Goal: Information Seeking & Learning: Learn about a topic

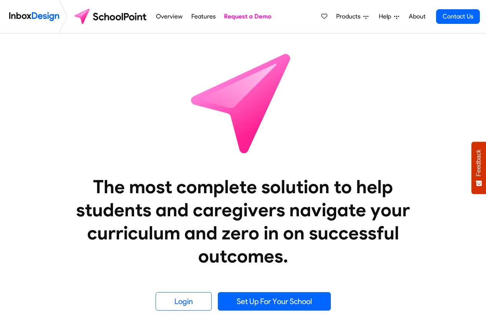
click at [175, 17] on link "Overview" at bounding box center [169, 16] width 31 height 15
click at [350, 17] on span "Products" at bounding box center [349, 16] width 27 height 9
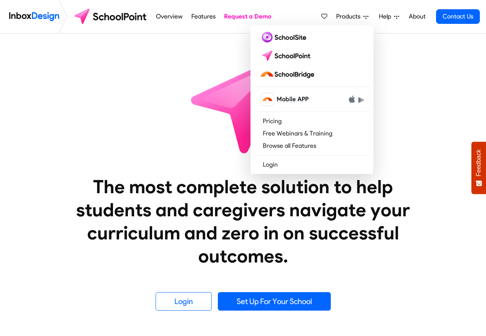
click at [193, 17] on link "Features" at bounding box center [203, 16] width 28 height 15
